Goal: Information Seeking & Learning: Learn about a topic

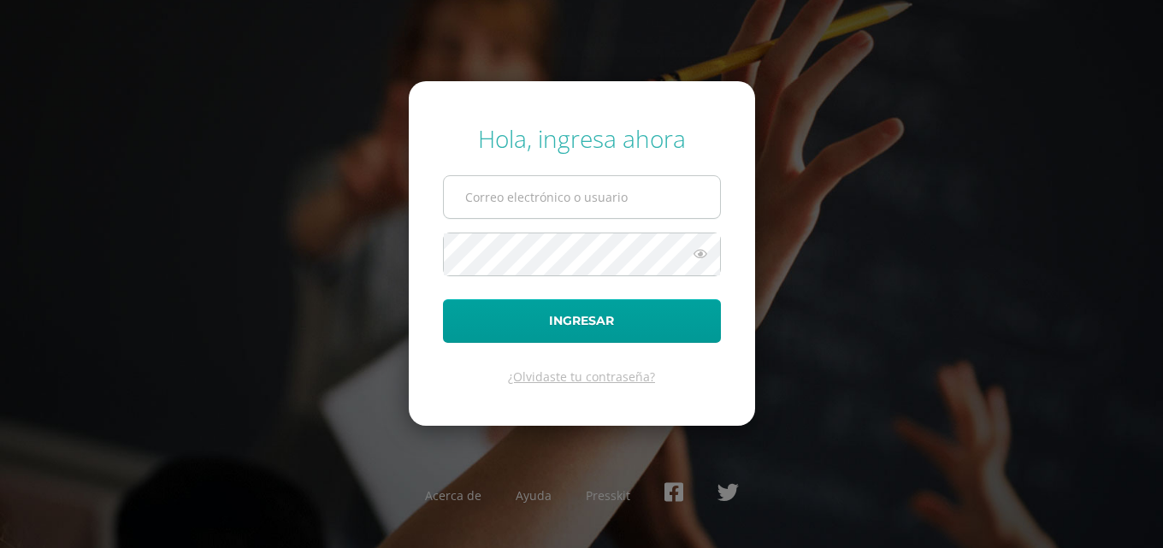
click at [472, 198] on input "text" at bounding box center [582, 197] width 276 height 42
type input "COS00883@osoriosandoval.edu.gt"
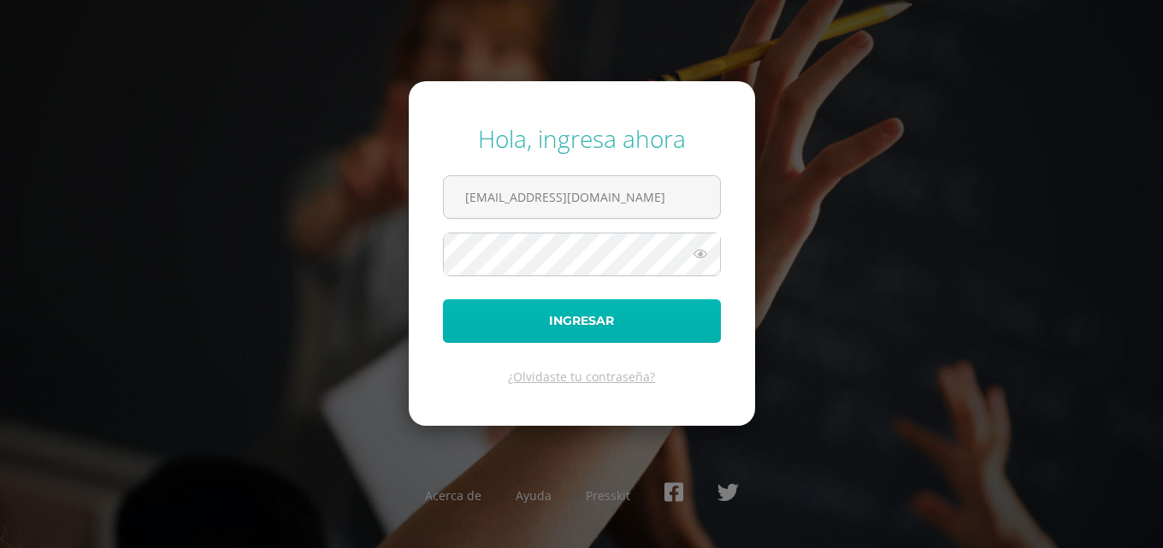
click at [547, 303] on button "Ingresar" at bounding box center [582, 321] width 278 height 44
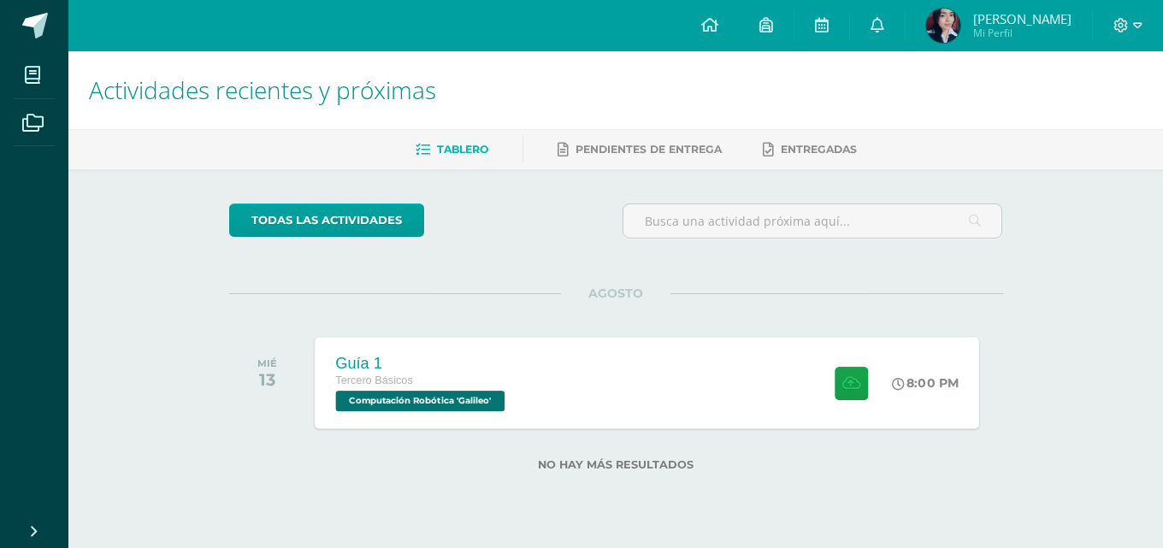
click at [596, 393] on div "Guía 1 Tercero Básicos Computación Robótica 'Galileo' 8:00 PM Guía 1 Computació…" at bounding box center [647, 383] width 665 height 92
click at [524, 376] on div "Guía 1 Tercero Básicos Computación Robótica 'Galileo'" at bounding box center [422, 383] width 215 height 92
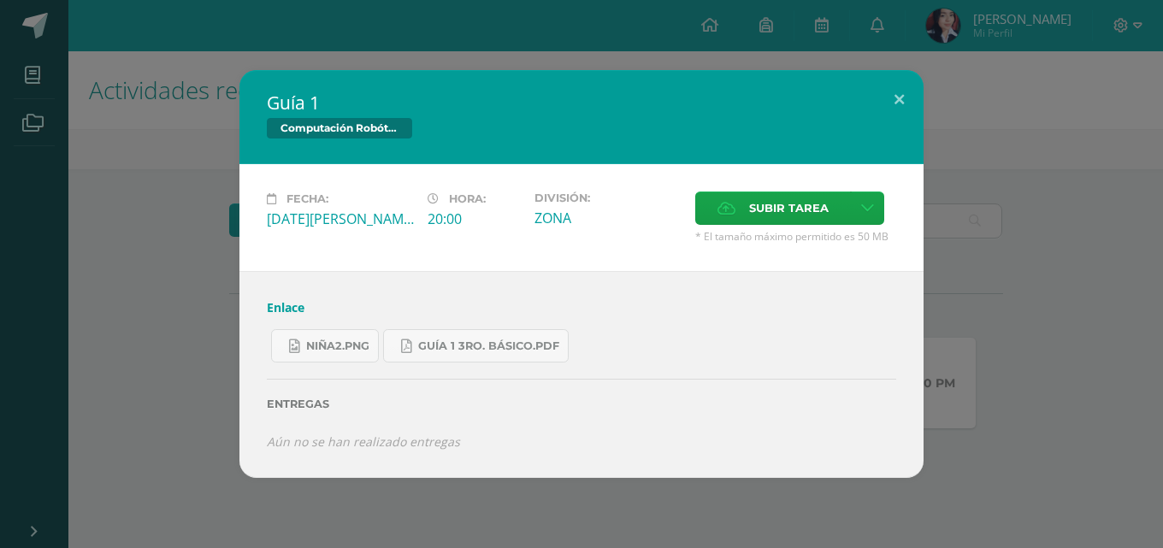
click at [275, 305] on link "Enlace" at bounding box center [286, 307] width 38 height 16
